Goal: Task Accomplishment & Management: Manage account settings

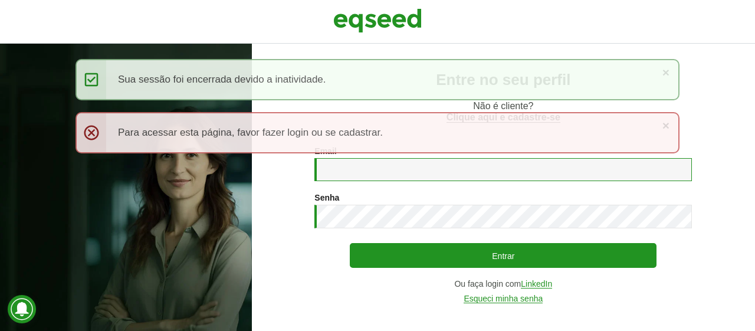
click at [366, 179] on input "Email *" at bounding box center [504, 169] width 378 height 23
type input "**********"
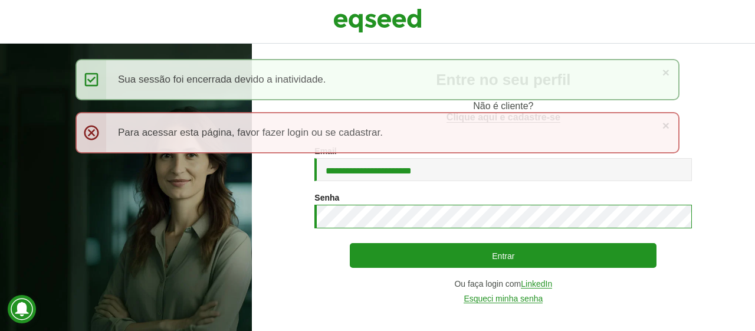
click at [350, 243] on button "Entrar" at bounding box center [503, 255] width 307 height 25
